Goal: Task Accomplishment & Management: Manage account settings

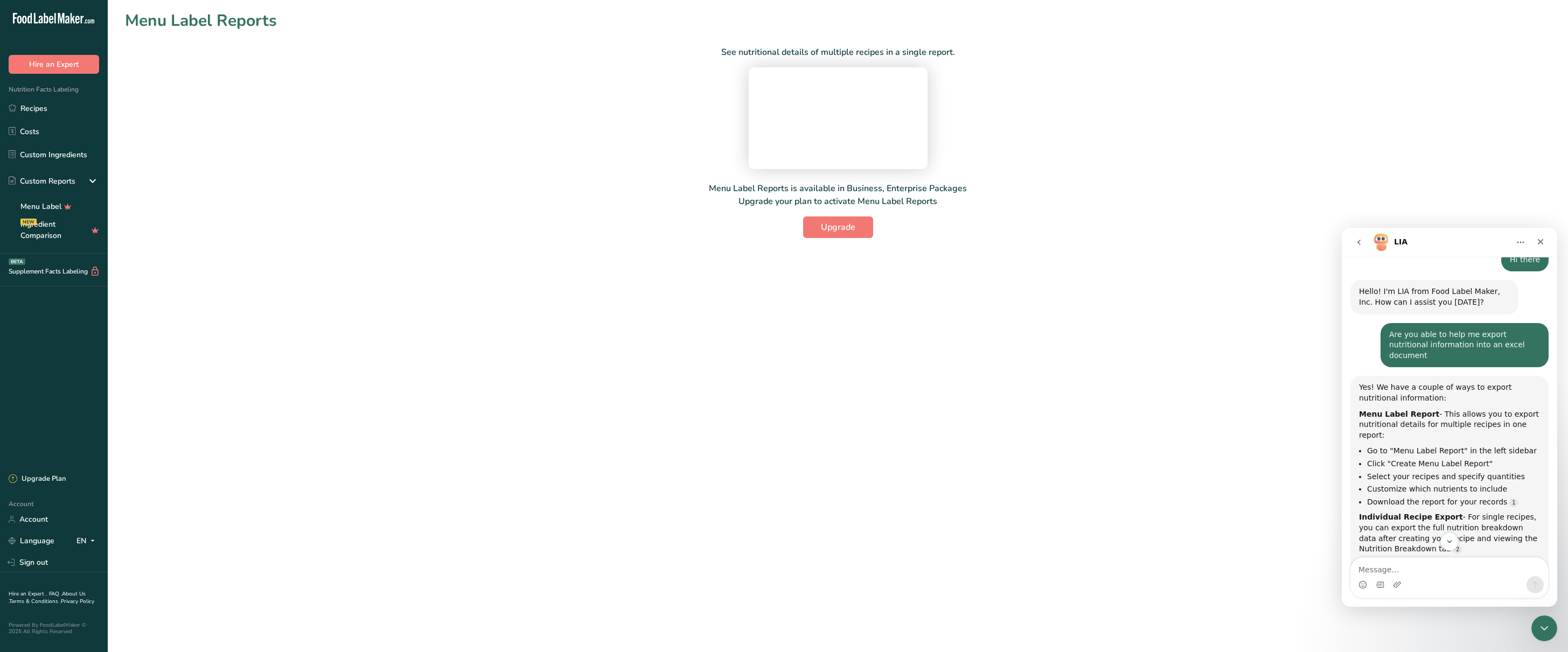
scroll to position [238, 0]
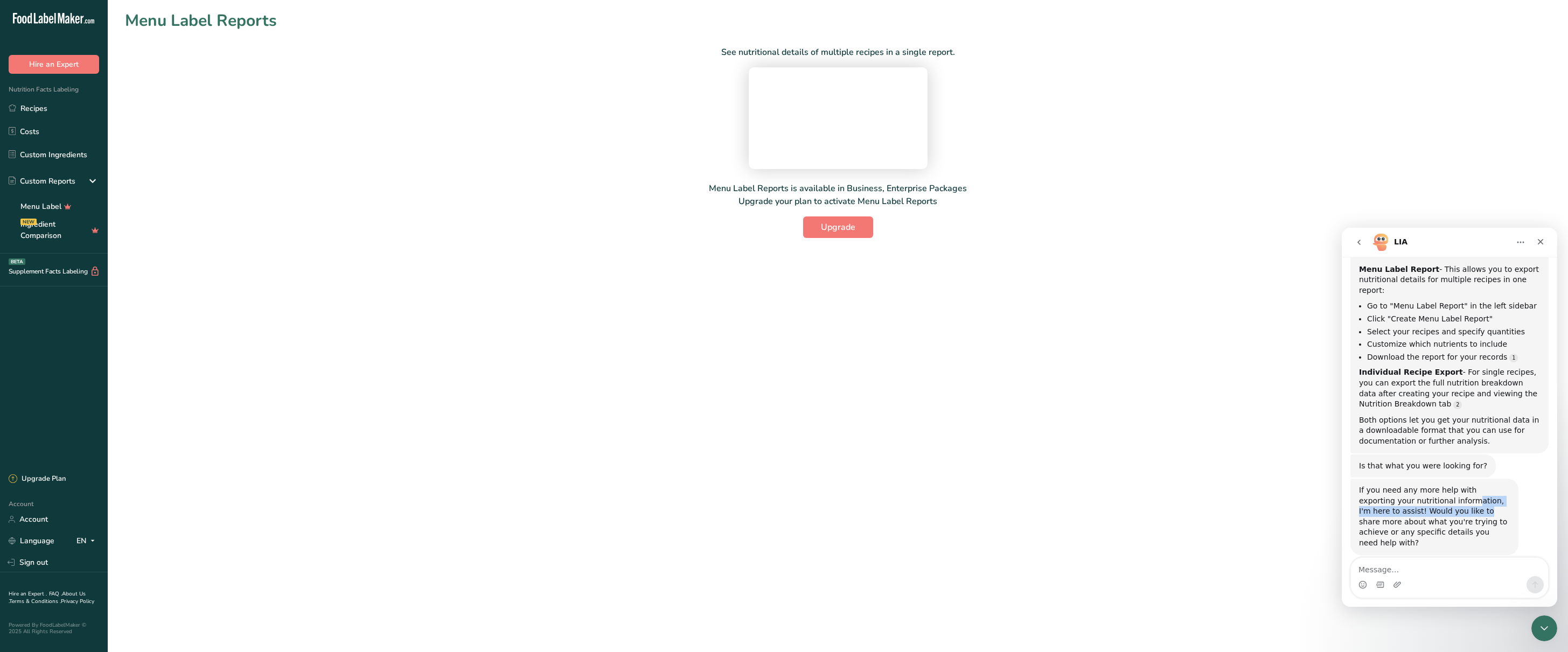
drag, startPoint x: 1442, startPoint y: 503, endPoint x: 1435, endPoint y: 493, distance: 12.2
click at [1435, 493] on div "If you need any more help with exporting your nutritional information, I'm here…" at bounding box center [1434, 517] width 151 height 64
click at [1436, 491] on div "If you need any more help with exporting your nutritional information, I'm here…" at bounding box center [1434, 517] width 151 height 64
click at [935, 208] on p "Menu Label Reports is available in Business, Enterprise Packages Upgrade your p…" at bounding box center [838, 195] width 258 height 26
click at [860, 238] on button "Upgrade" at bounding box center [838, 227] width 70 height 21
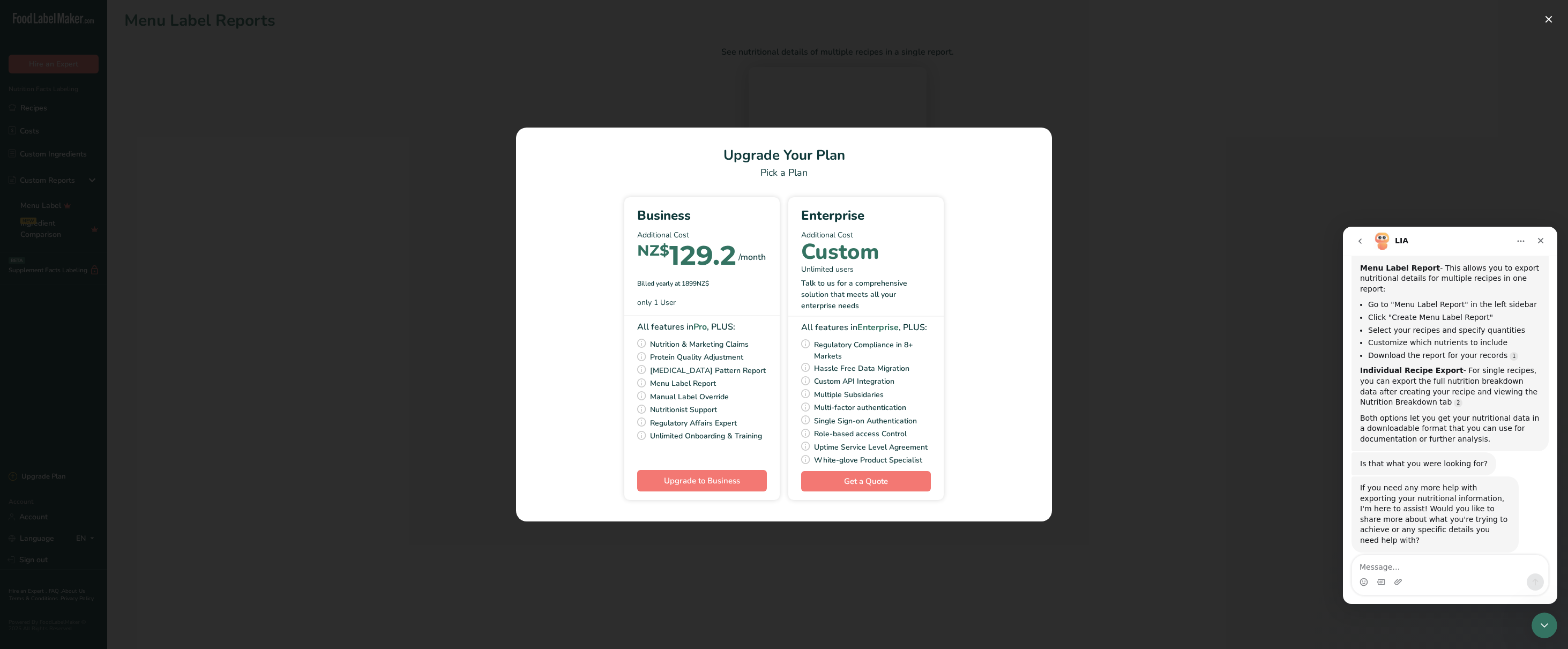
drag, startPoint x: 739, startPoint y: 261, endPoint x: 668, endPoint y: 248, distance: 72.2
click at [668, 248] on div "NZ$ 129.2 /month" at bounding box center [702, 257] width 130 height 25
drag, startPoint x: 670, startPoint y: 240, endPoint x: 733, endPoint y: 119, distance: 136.4
click at [670, 245] on div "NZ$ 129.2" at bounding box center [687, 257] width 99 height 25
click at [738, 110] on div "Pick Your Pricing Plan Modal" at bounding box center [784, 324] width 1568 height 649
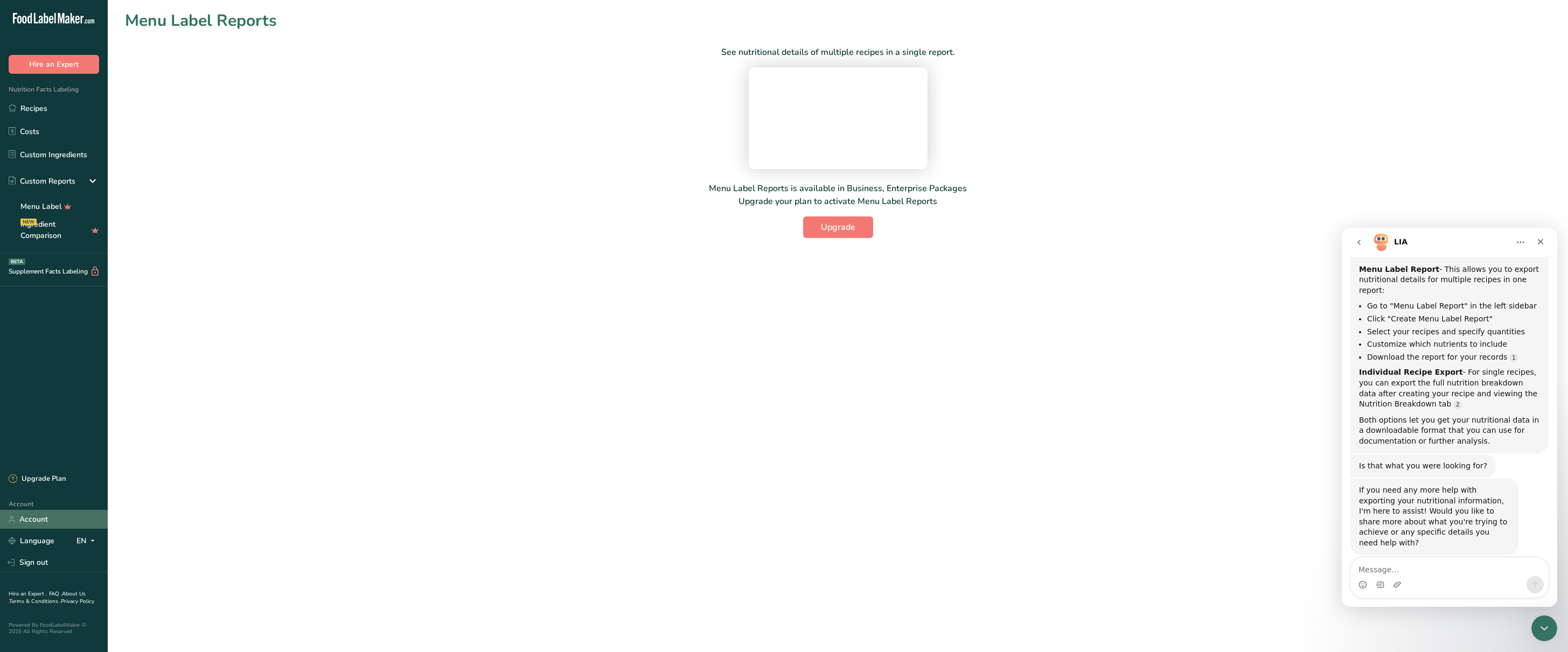
click at [35, 519] on link "Account" at bounding box center [54, 519] width 108 height 19
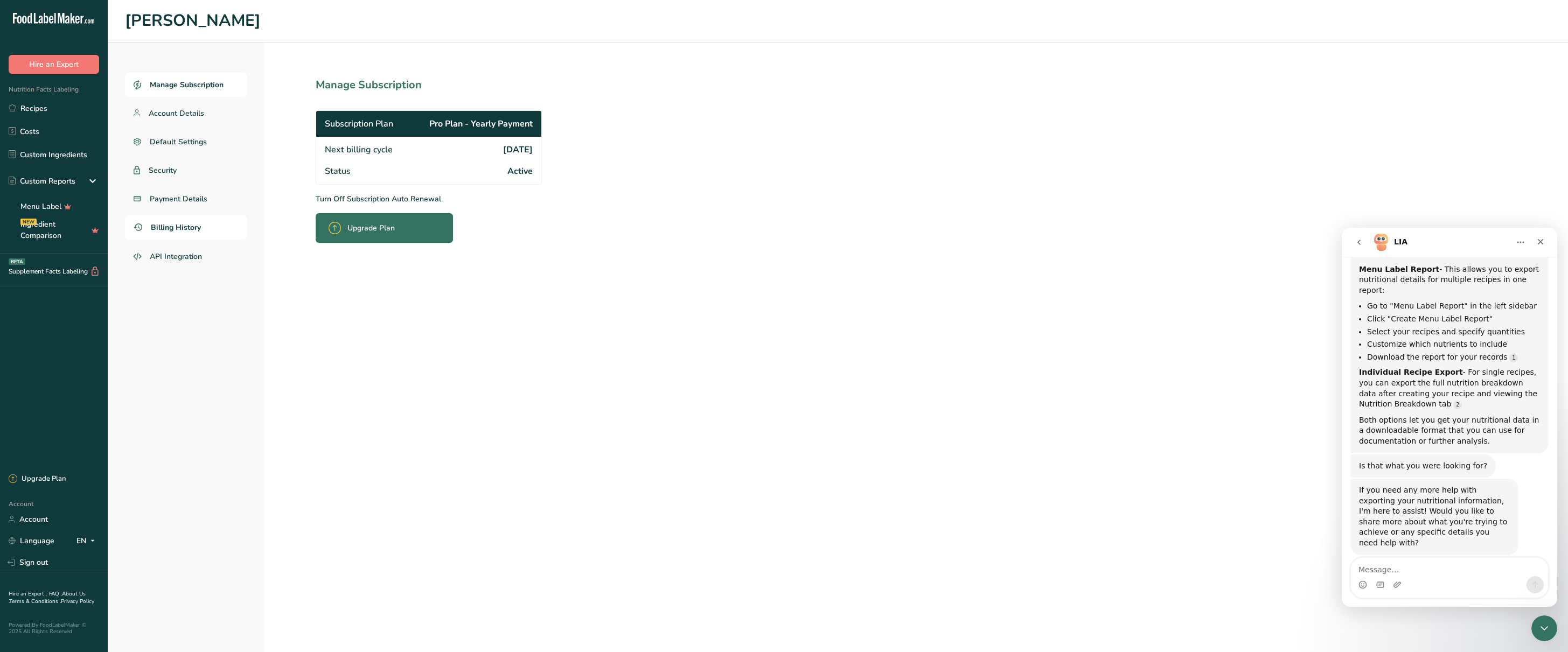
click at [162, 233] on link "Billing History" at bounding box center [185, 228] width 122 height 24
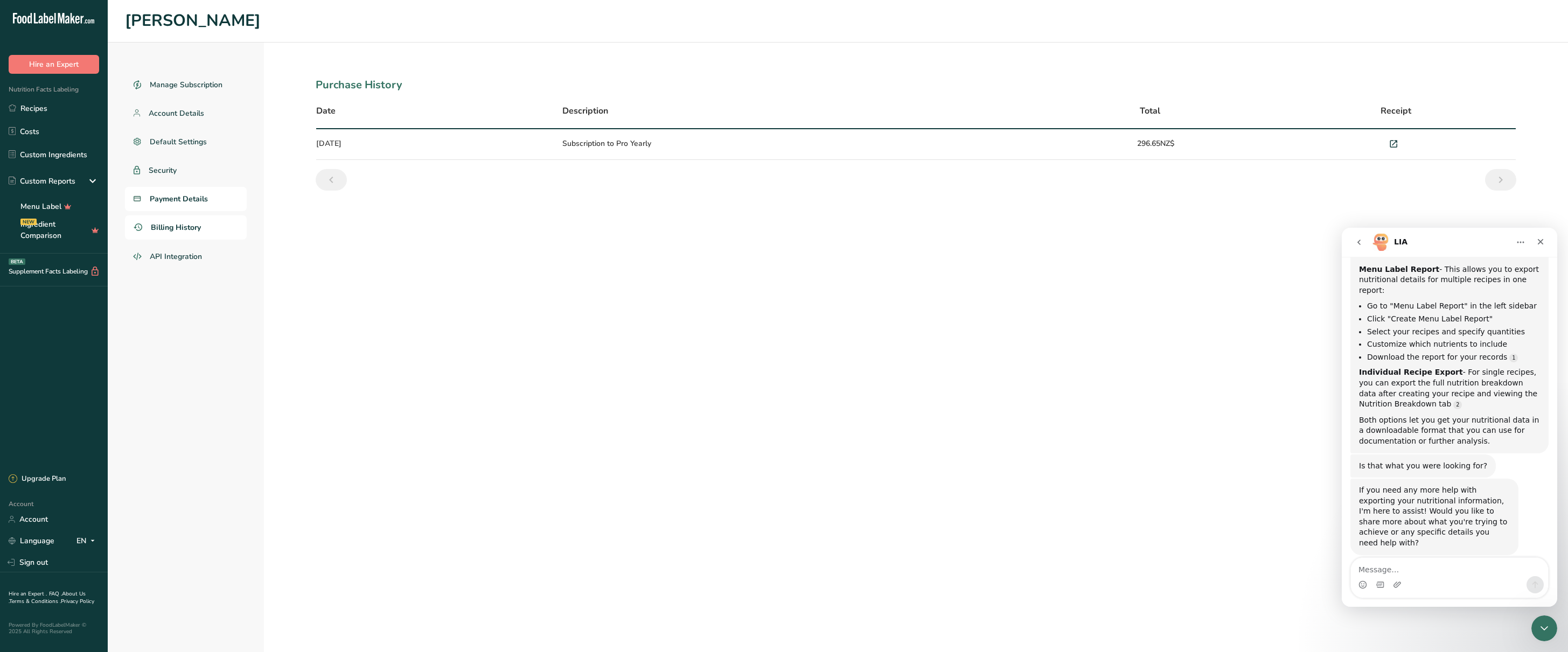
click at [173, 201] on span "Payment Details" at bounding box center [179, 199] width 58 height 11
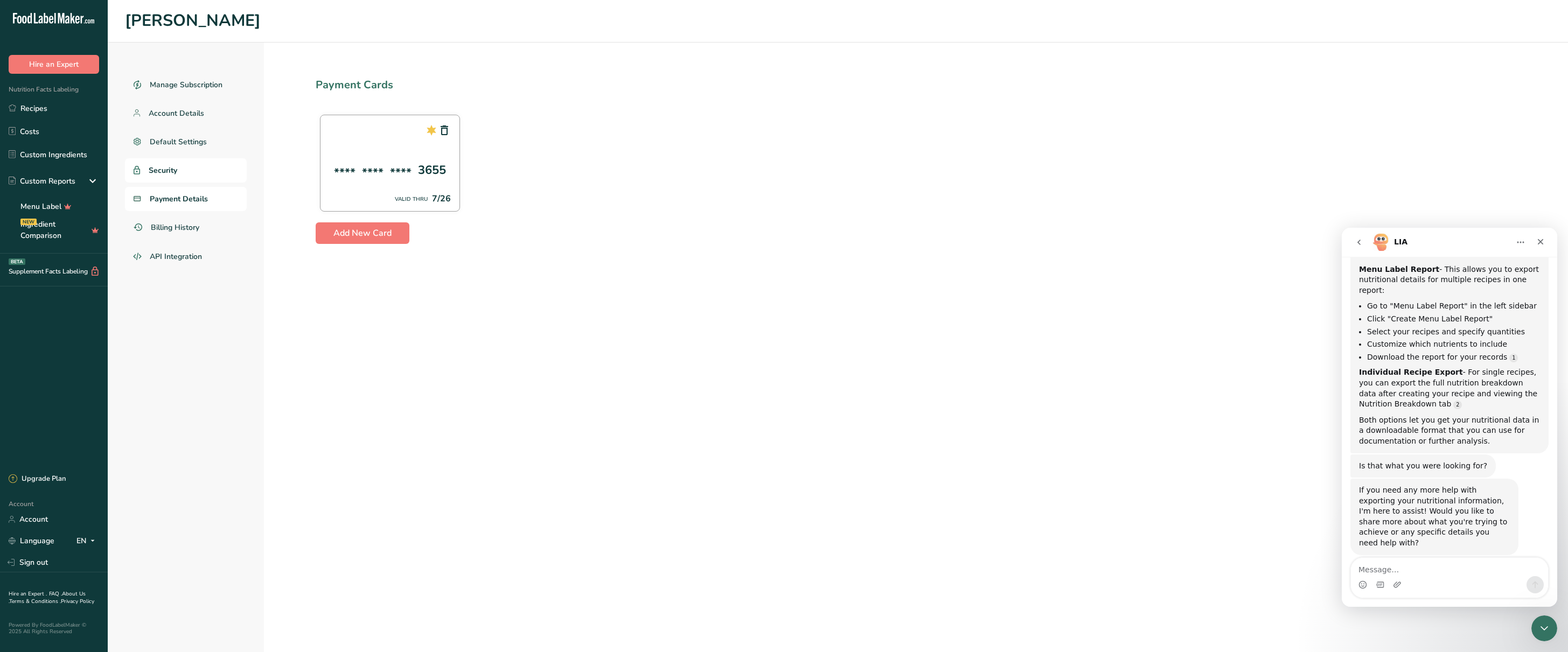
click at [174, 168] on span "Security" at bounding box center [163, 170] width 29 height 11
click at [187, 137] on span "Default Settings" at bounding box center [179, 142] width 58 height 11
select select "AU"
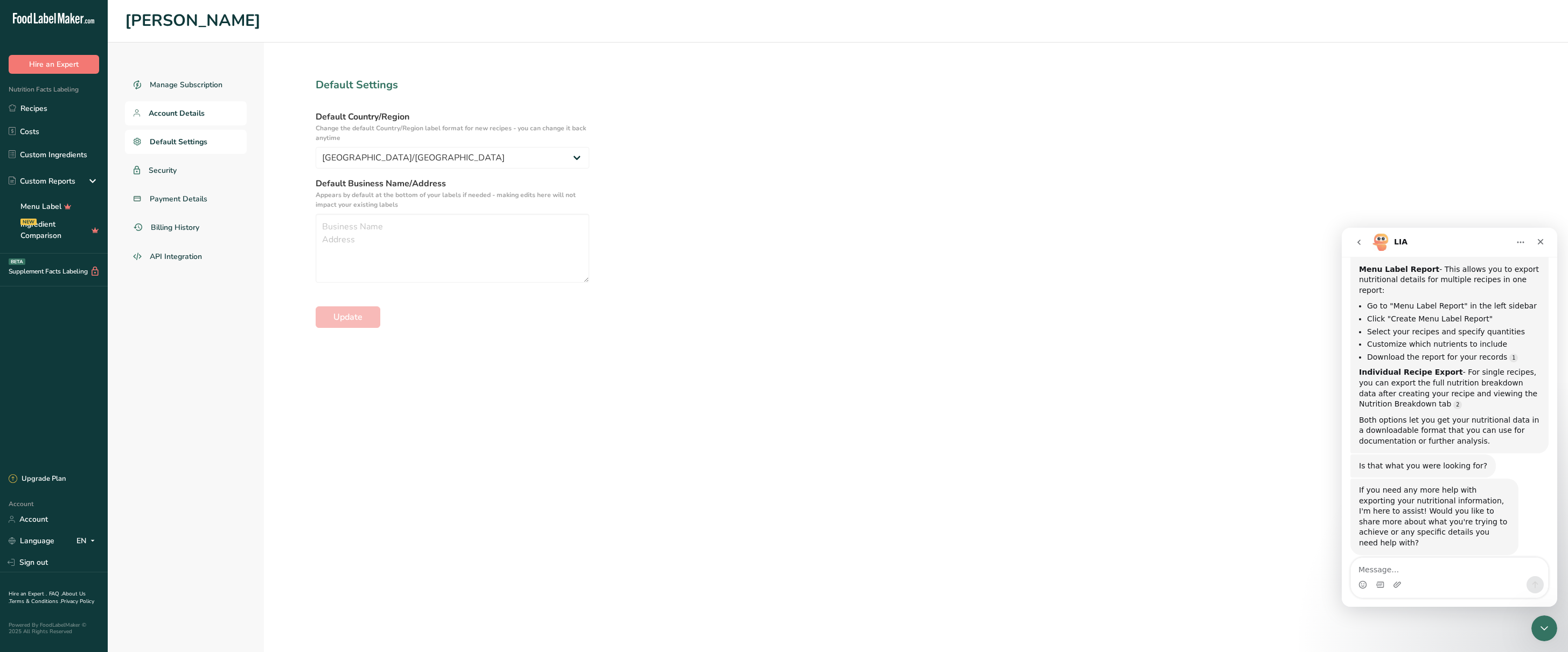
click at [185, 110] on span "Account Details" at bounding box center [177, 113] width 56 height 11
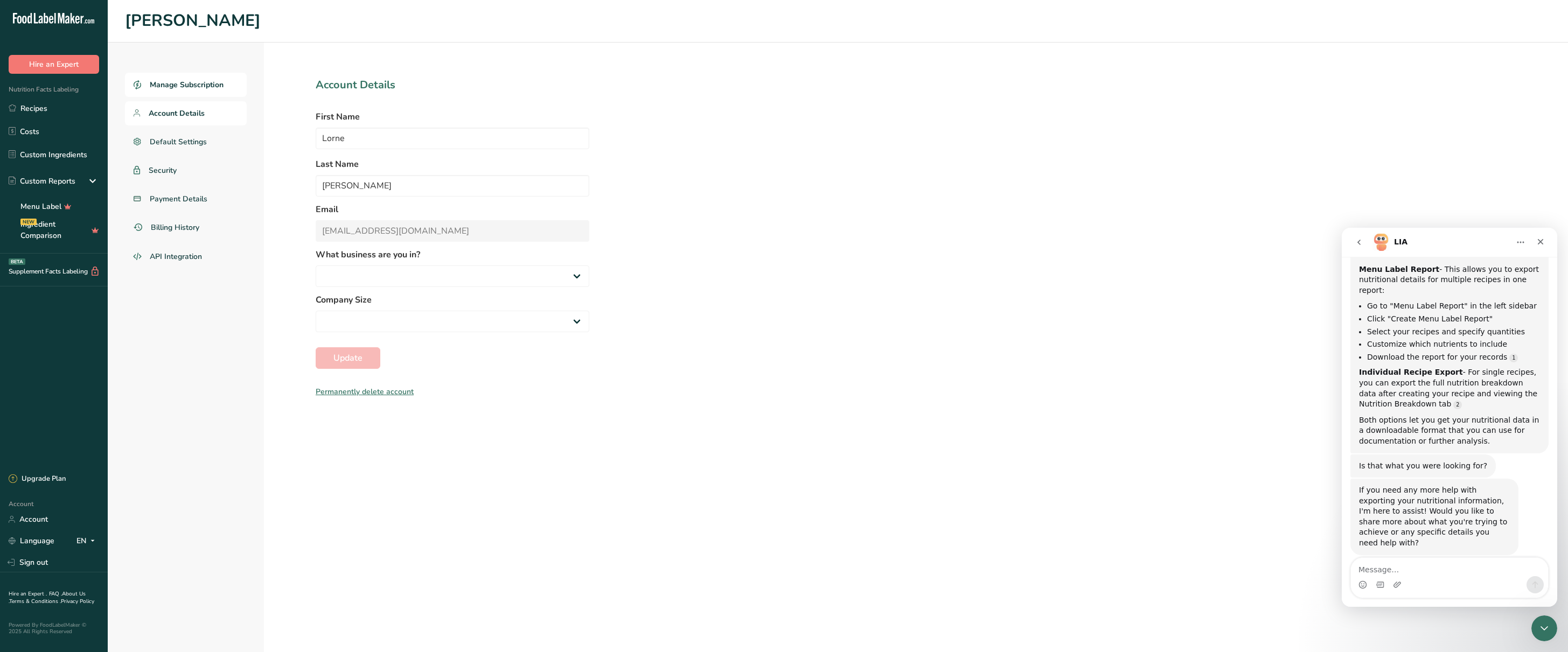
select select "1"
click at [196, 250] on link "API Integration" at bounding box center [185, 257] width 122 height 26
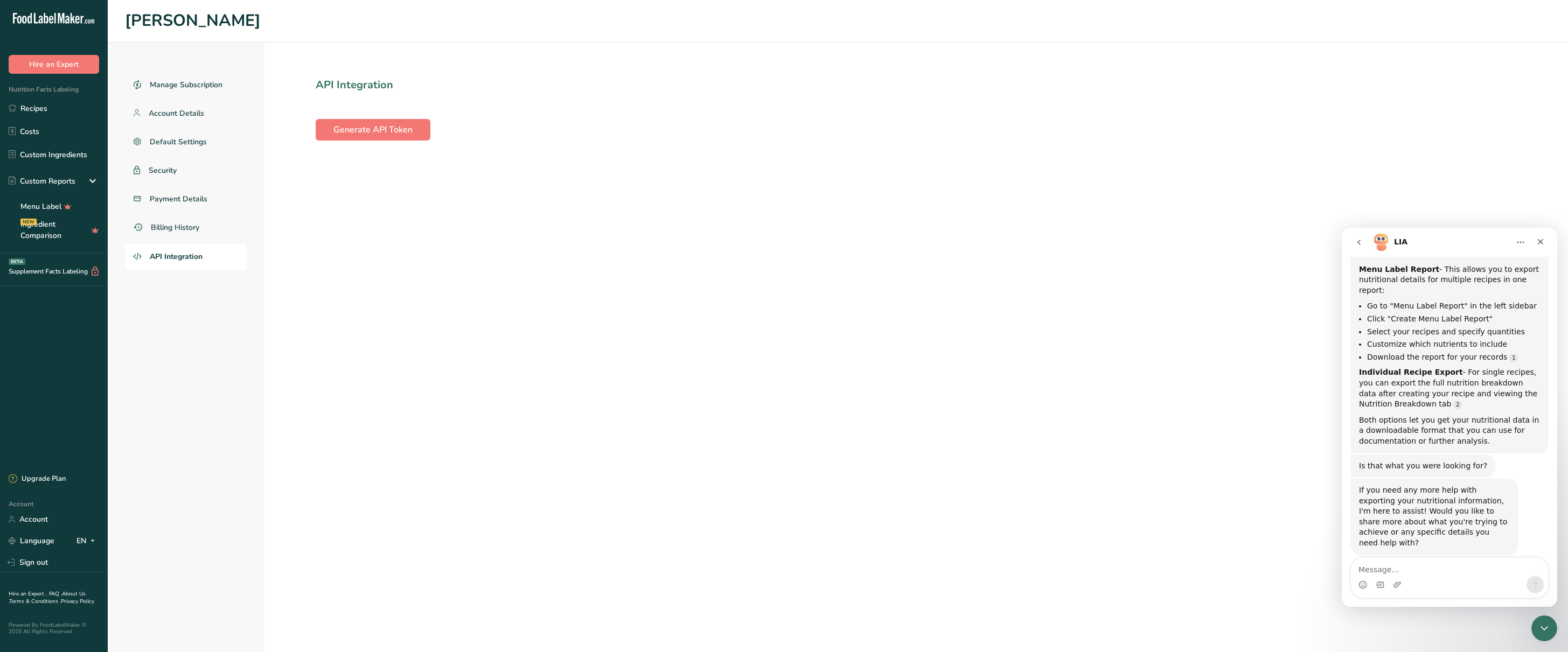
click at [78, 592] on link "About Us ." at bounding box center [47, 598] width 77 height 15
click at [64, 482] on div "Upgrade Plan" at bounding box center [37, 480] width 57 height 11
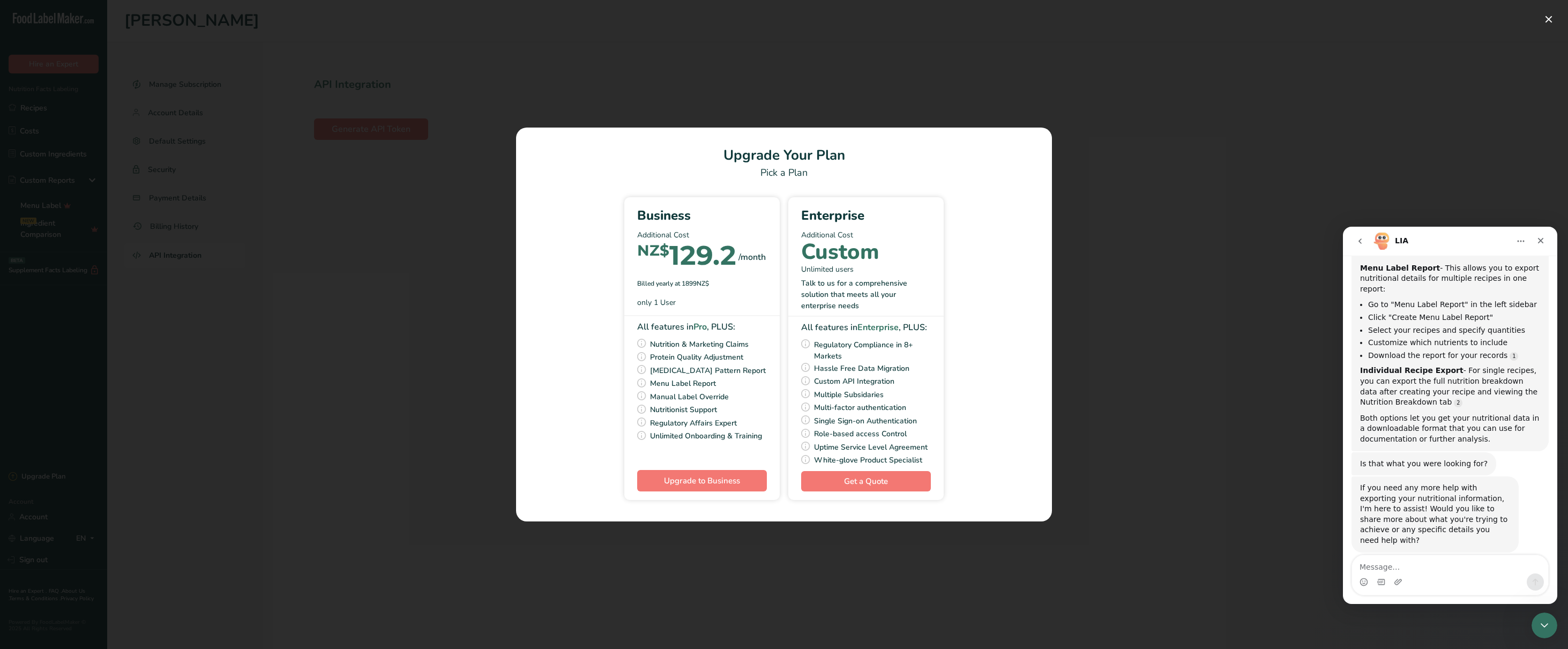
click at [416, 320] on div "Pick Your Pricing Plan Modal" at bounding box center [784, 324] width 1568 height 649
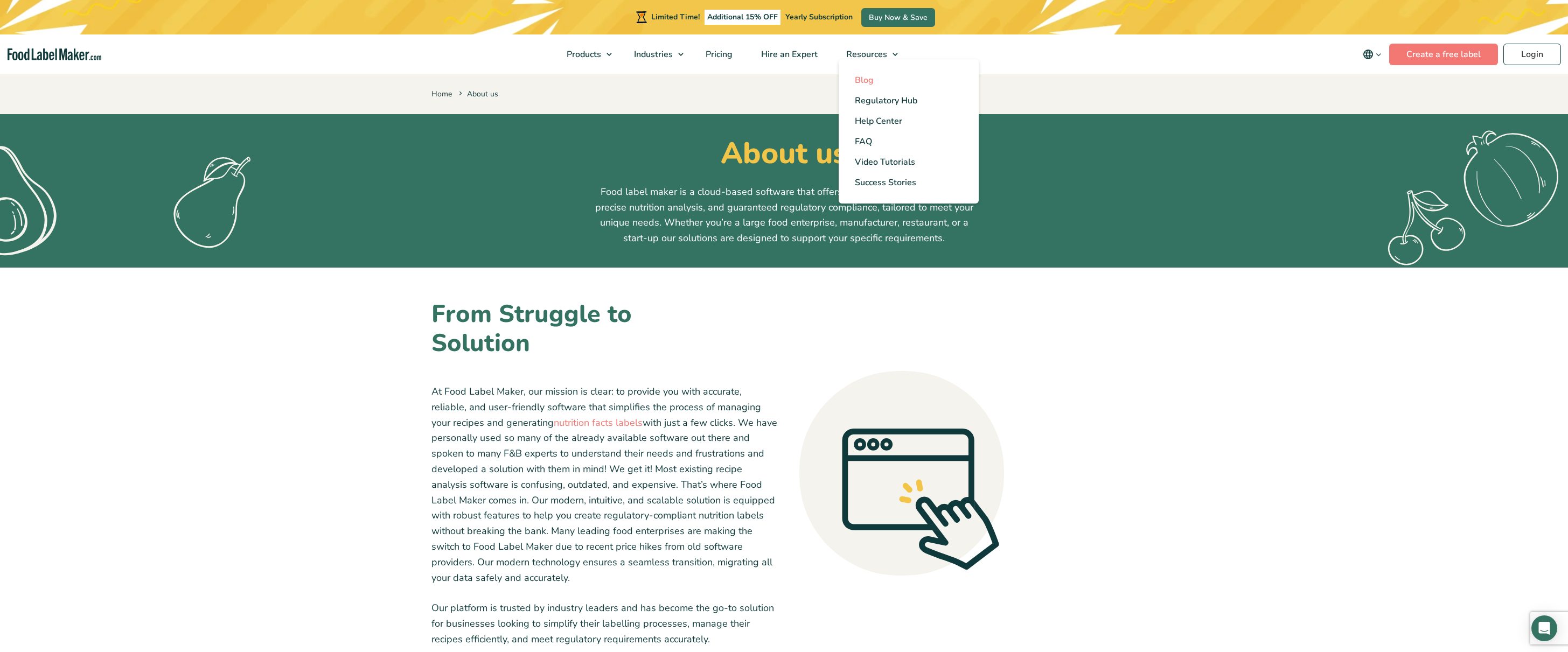
click at [863, 81] on span "Blog" at bounding box center [864, 80] width 19 height 12
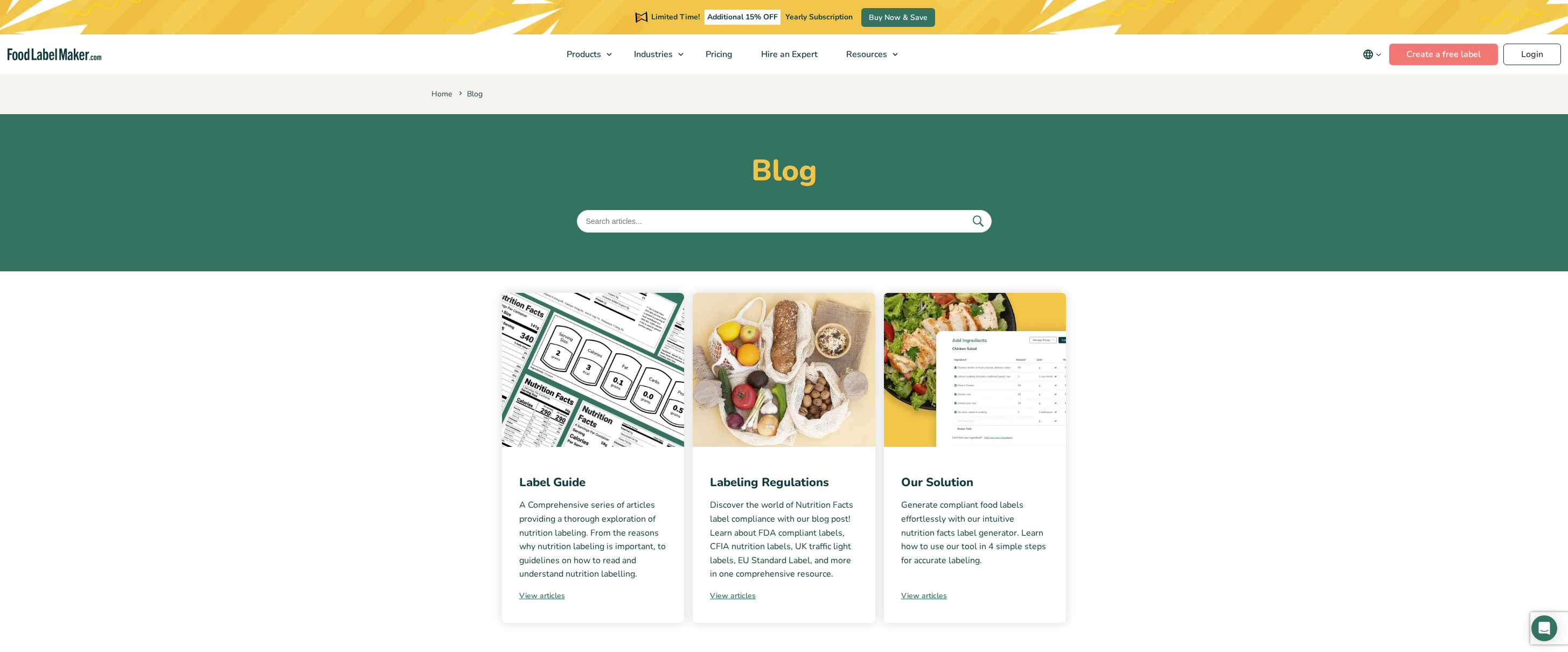
click at [677, 222] on input "text" at bounding box center [784, 221] width 415 height 23
type input "api"
click at [966, 212] on button "submit" at bounding box center [977, 221] width 23 height 18
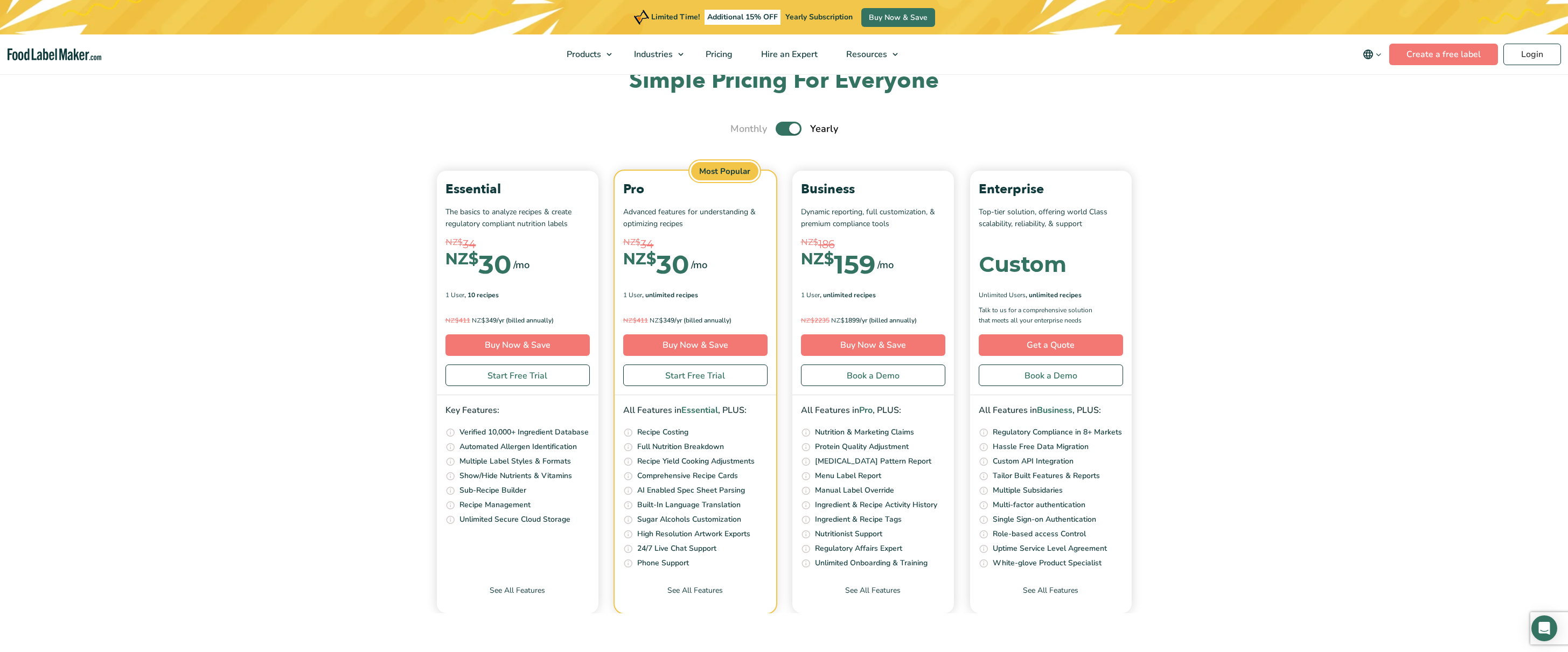
scroll to position [3791, 0]
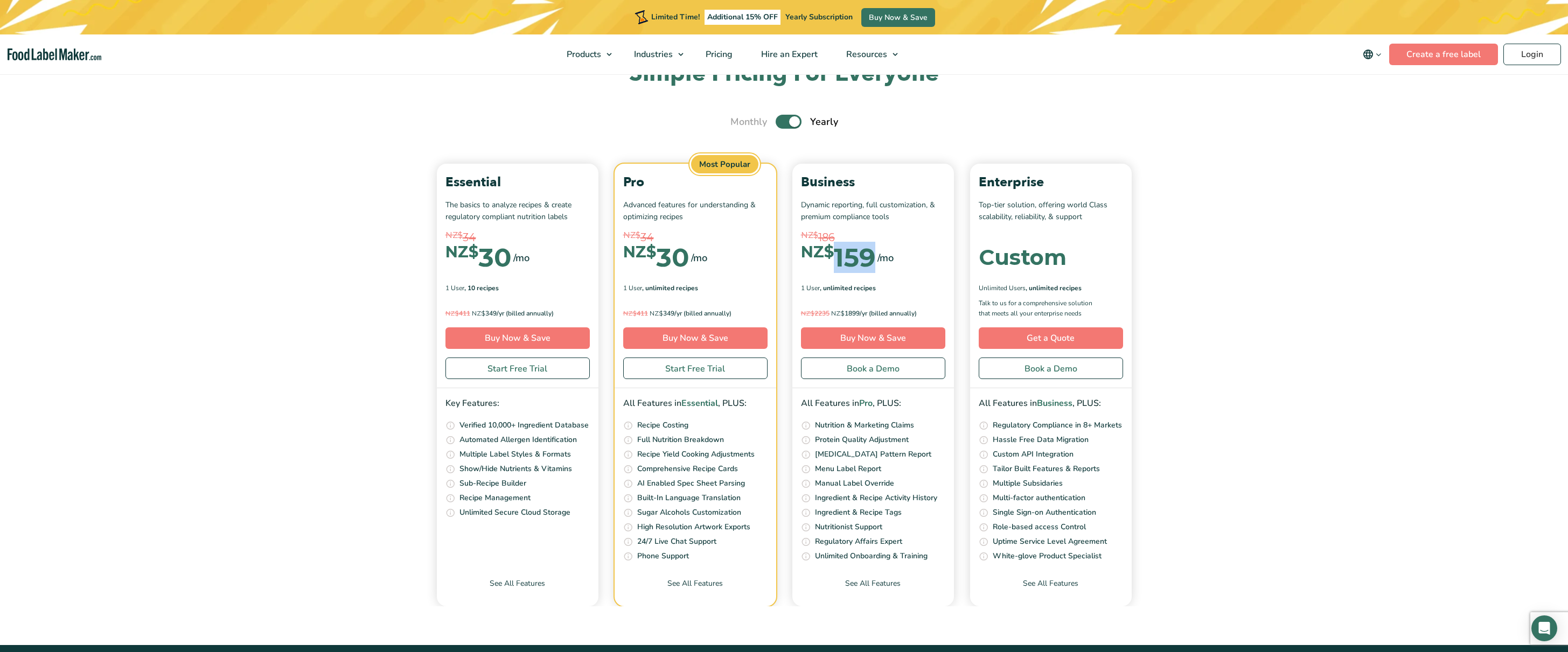
drag, startPoint x: 852, startPoint y: 257, endPoint x: 834, endPoint y: 257, distance: 18.0
click at [834, 257] on div "NZ$ 159" at bounding box center [838, 258] width 74 height 26
